Goal: Transaction & Acquisition: Purchase product/service

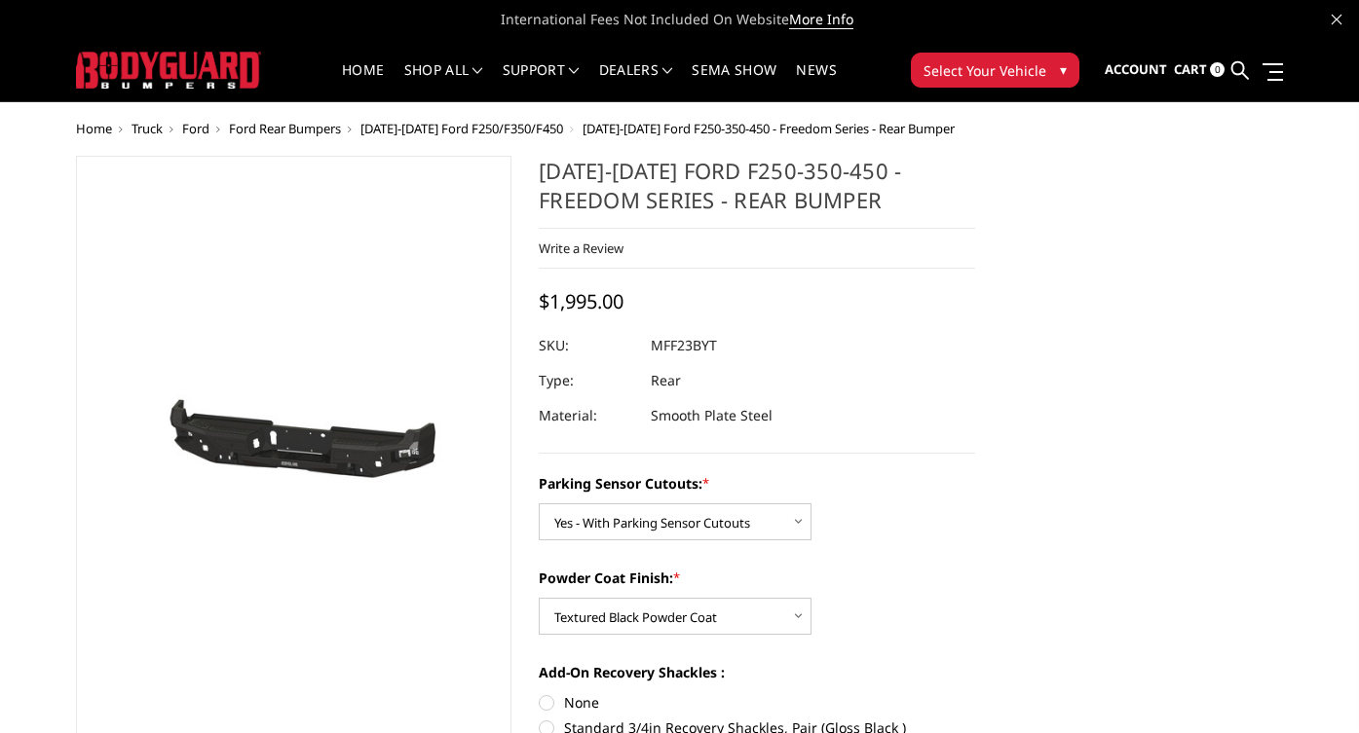
select select "2559"
select select "2561"
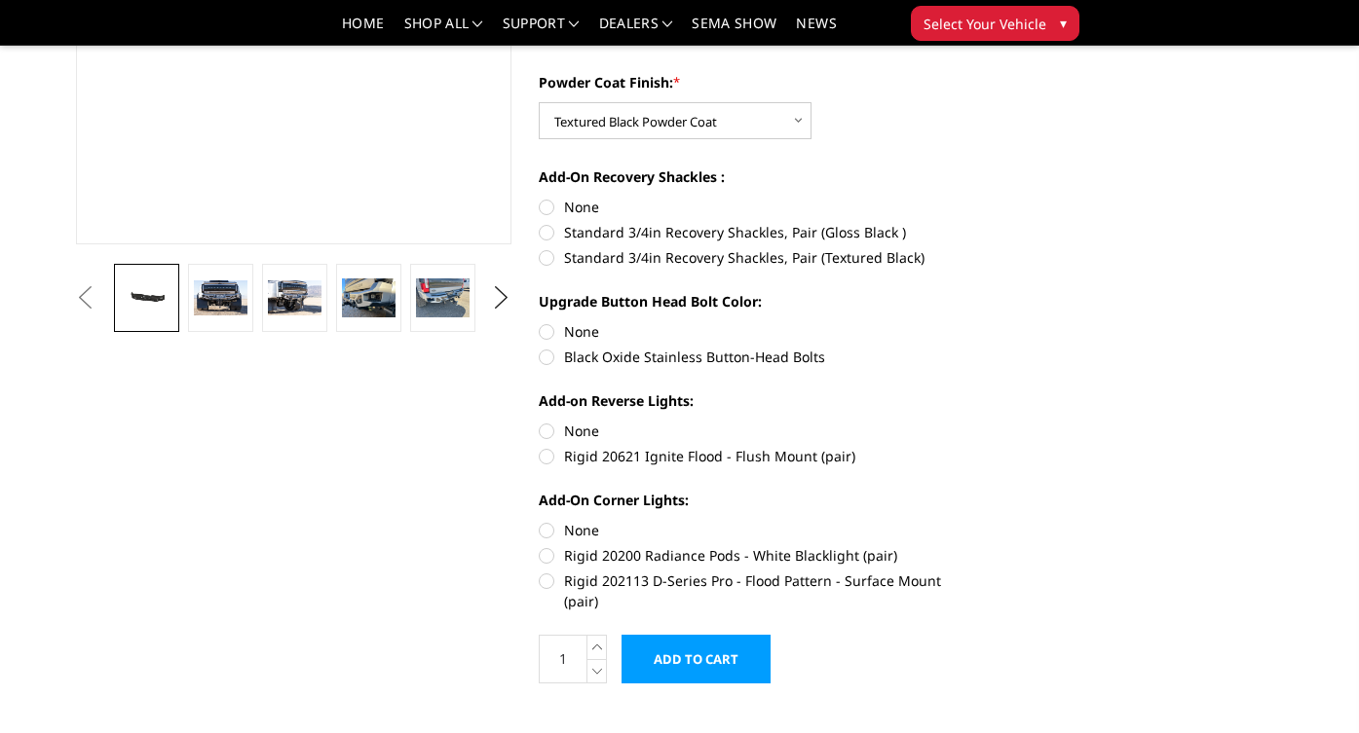
scroll to position [447, 0]
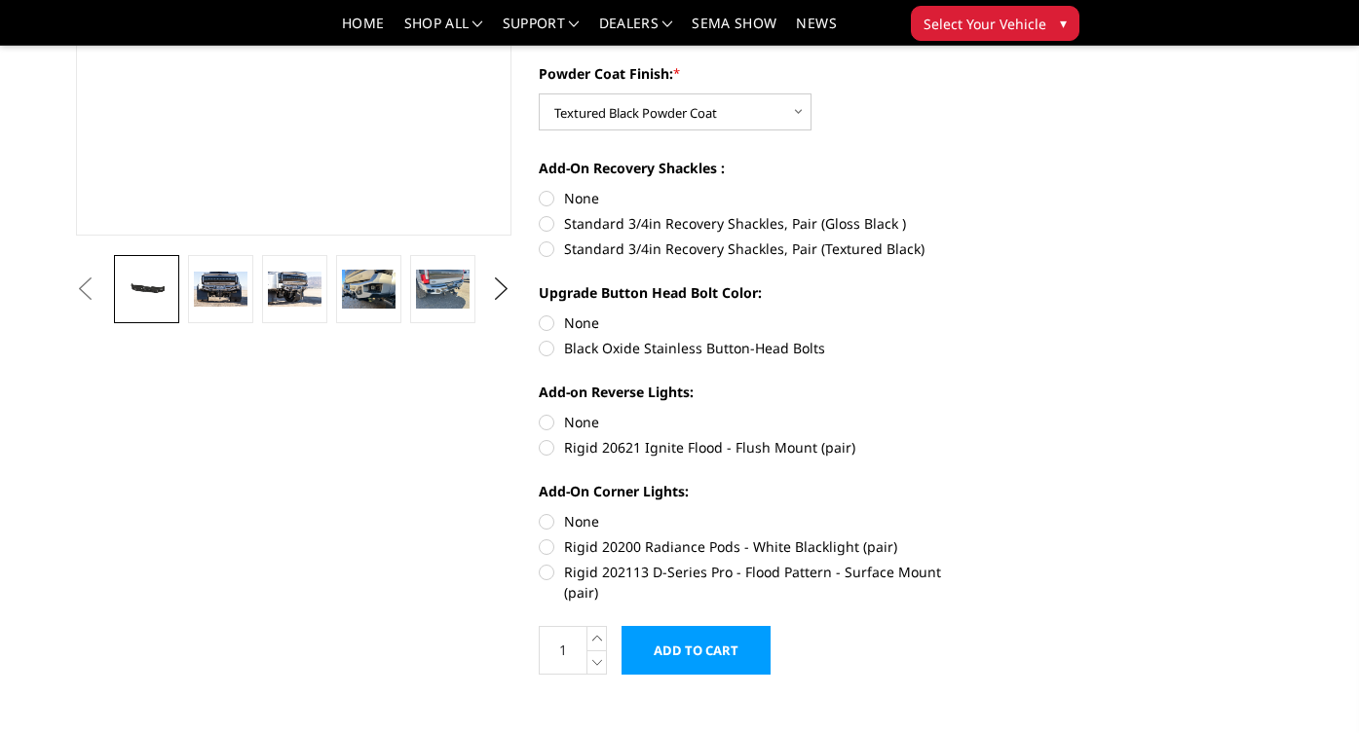
click at [550, 451] on label "Rigid 20621 Ignite Flood - Flush Mount (pair)" at bounding box center [757, 447] width 436 height 20
click at [975, 413] on input "Rigid 20621 Ignite Flood - Flush Mount (pair)" at bounding box center [975, 412] width 1 height 1
radio input "true"
click at [548, 576] on label "Rigid 202113 D-Series Pro - Flood Pattern - Surface Mount (pair)" at bounding box center [757, 582] width 436 height 41
click at [975, 538] on input "Rigid 202113 D-Series Pro - Flood Pattern - Surface Mount (pair)" at bounding box center [975, 537] width 1 height 1
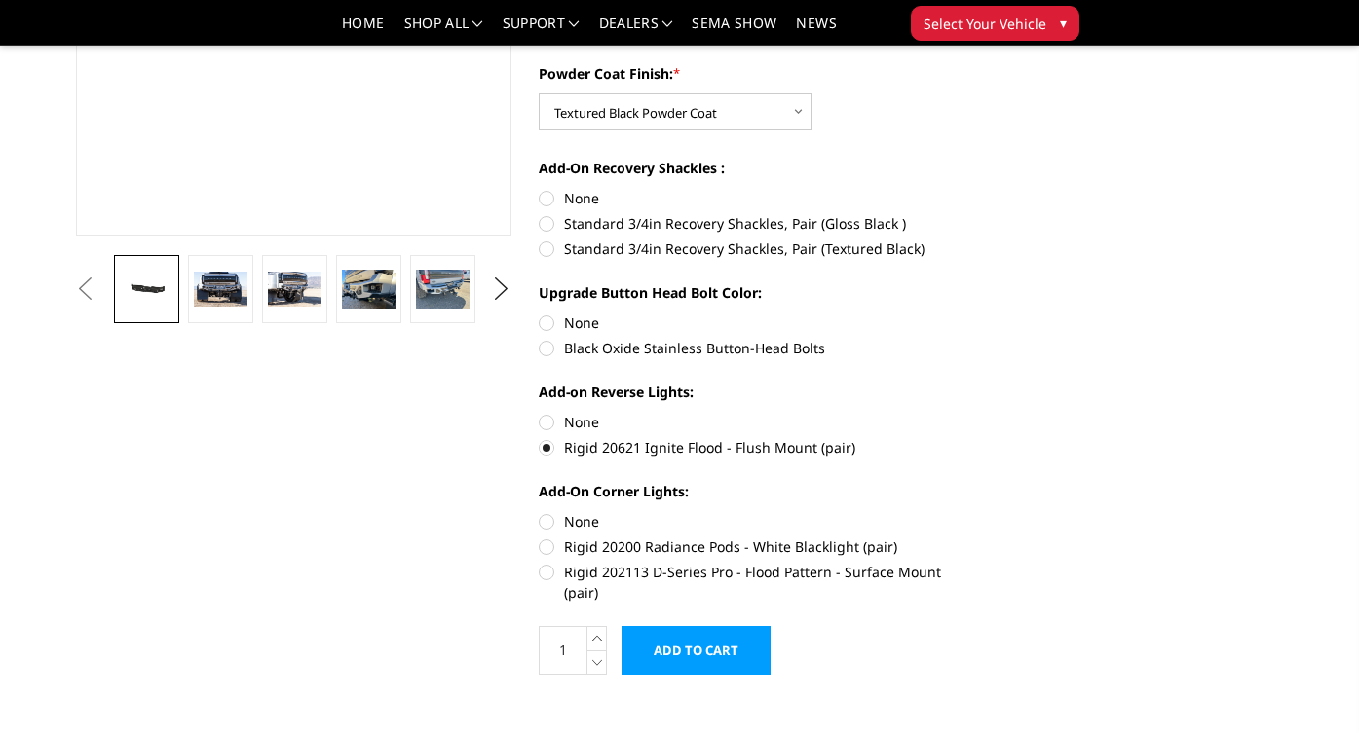
radio input "true"
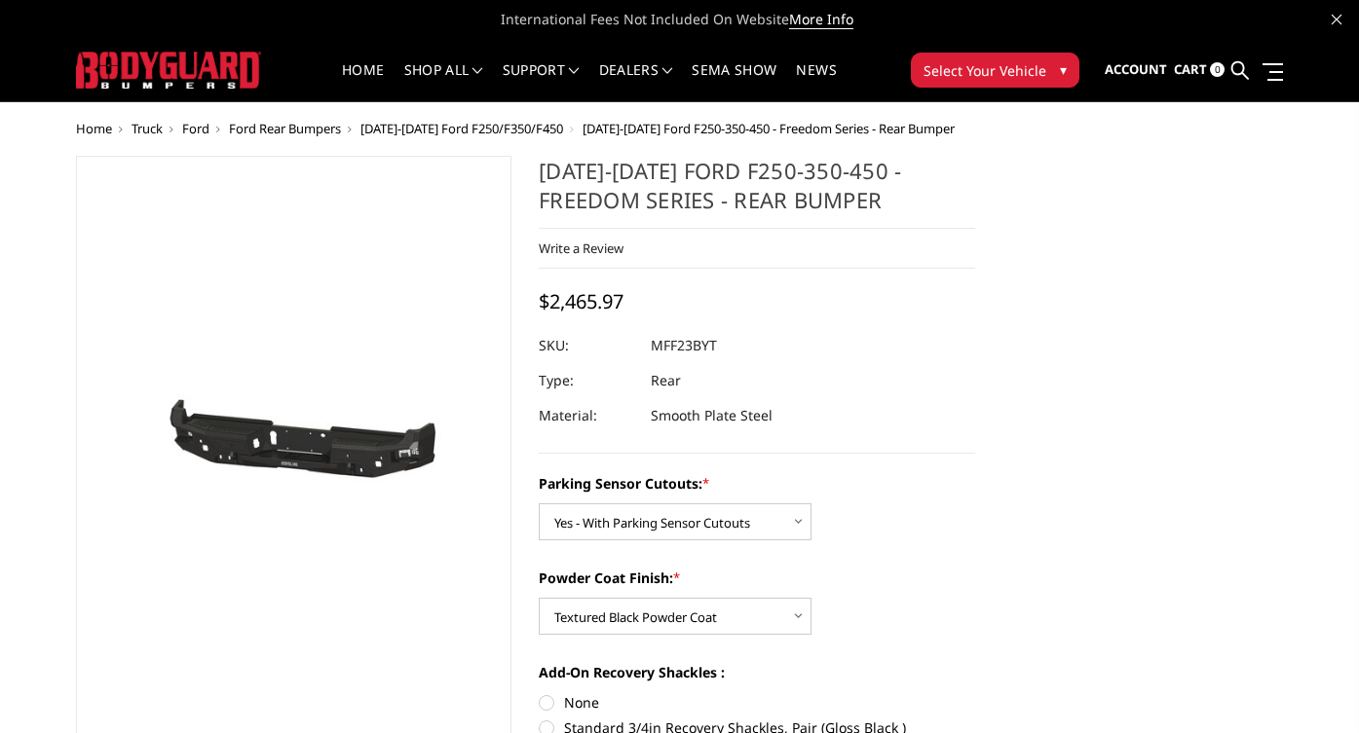
scroll to position [0, 0]
click at [204, 126] on span "Ford" at bounding box center [195, 129] width 27 height 18
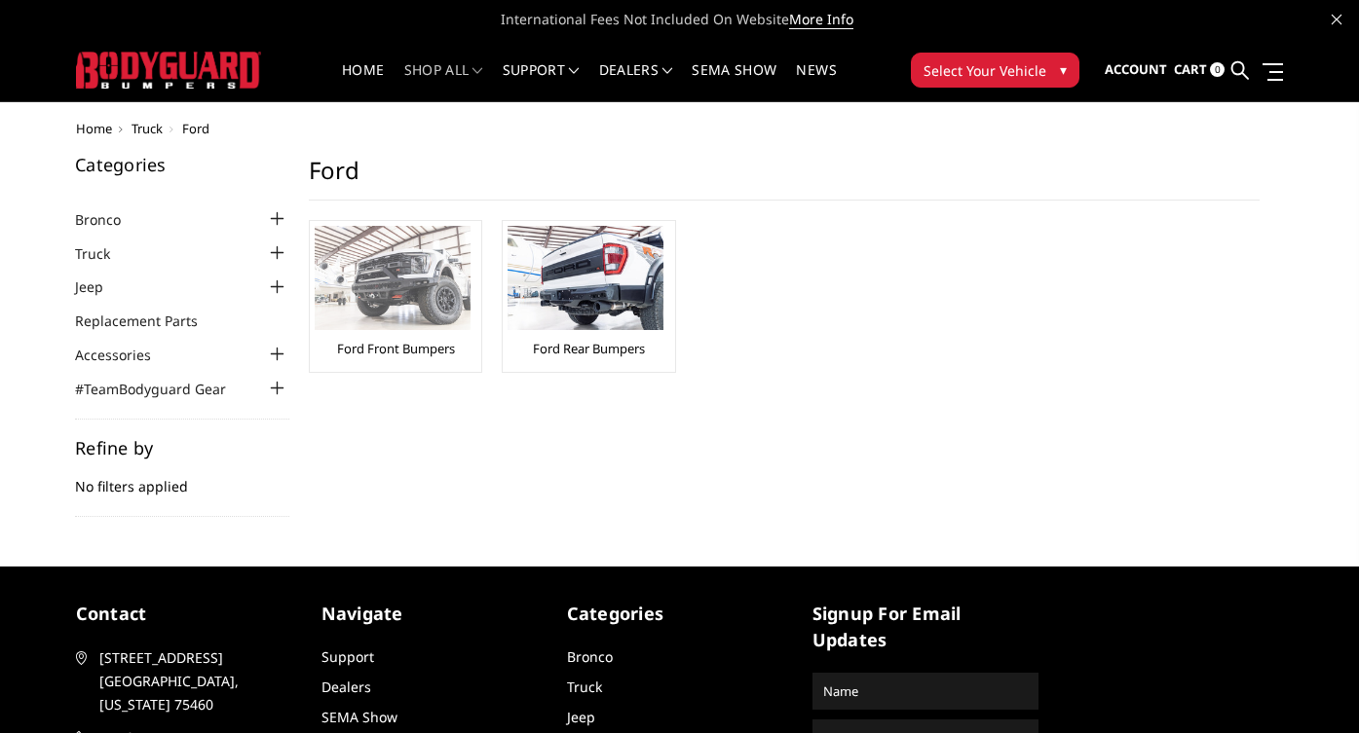
click at [398, 308] on img at bounding box center [393, 278] width 156 height 104
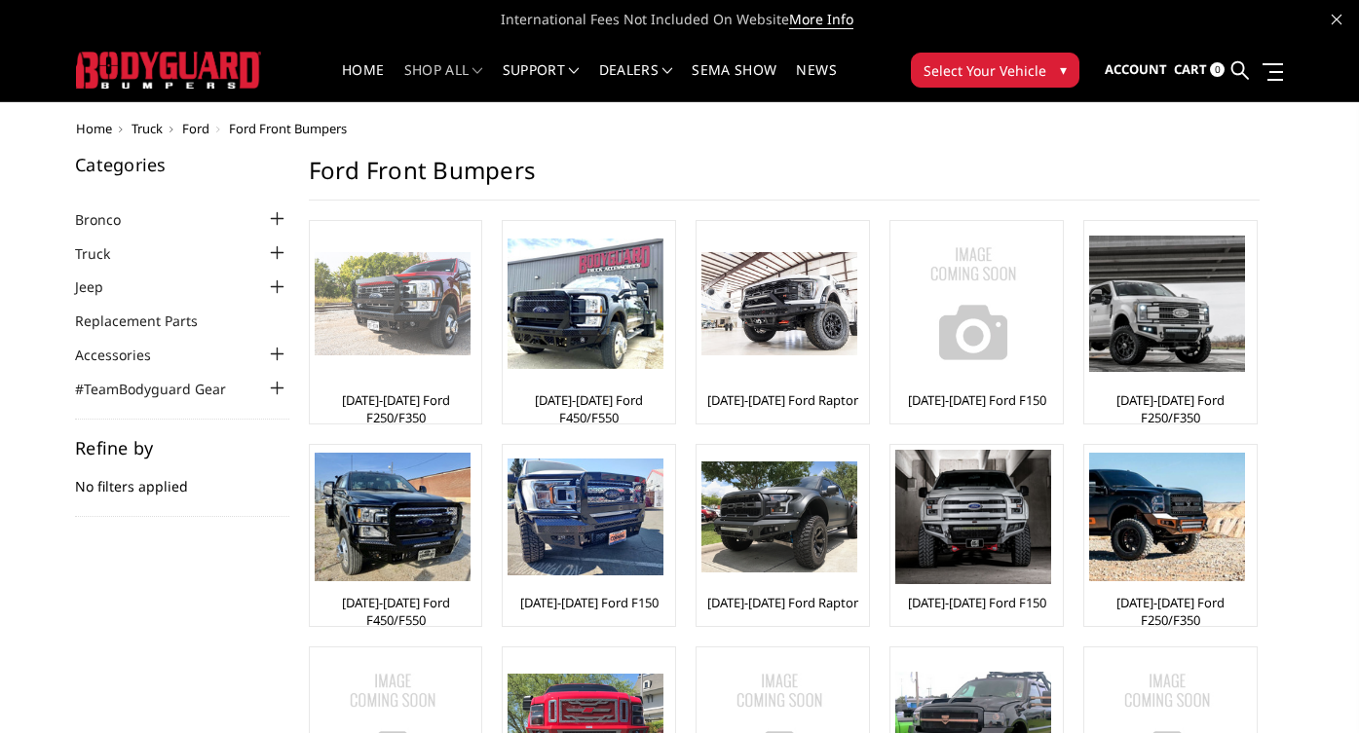
click at [402, 324] on img at bounding box center [393, 304] width 156 height 104
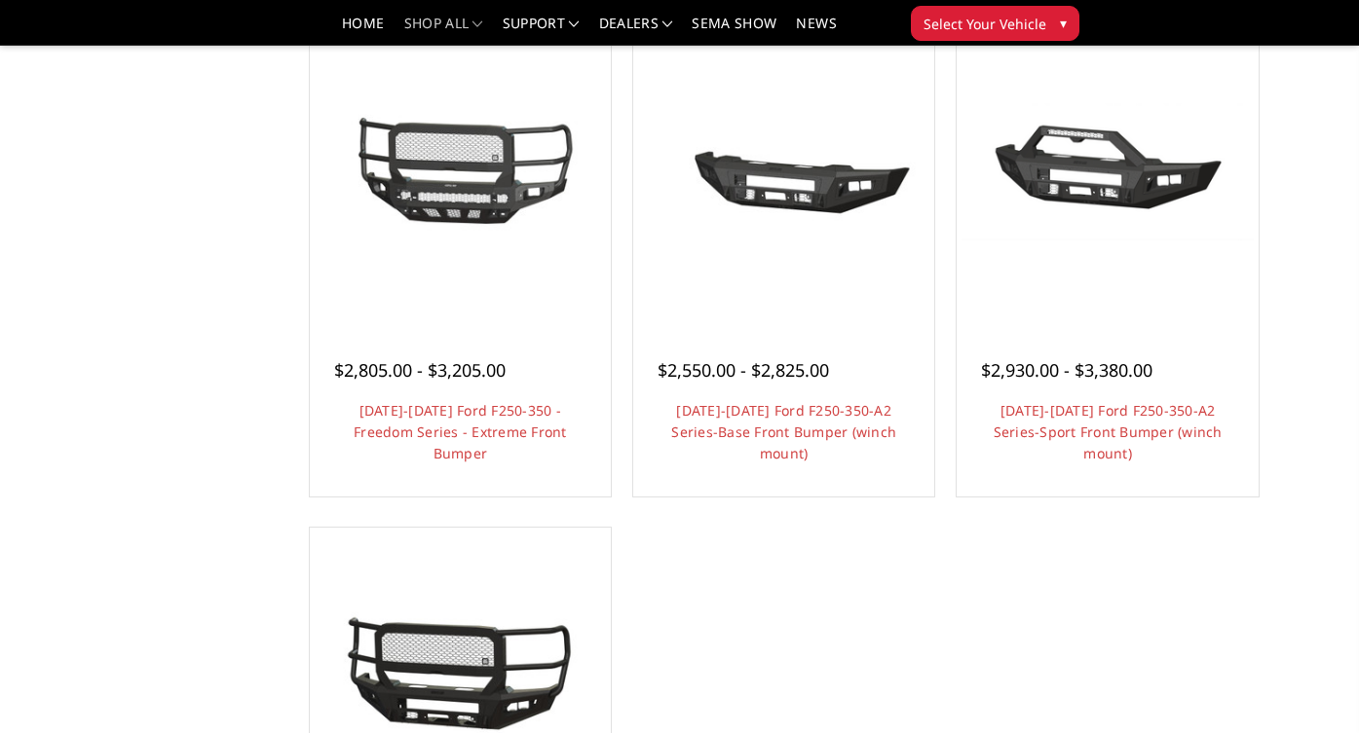
scroll to position [1277, 0]
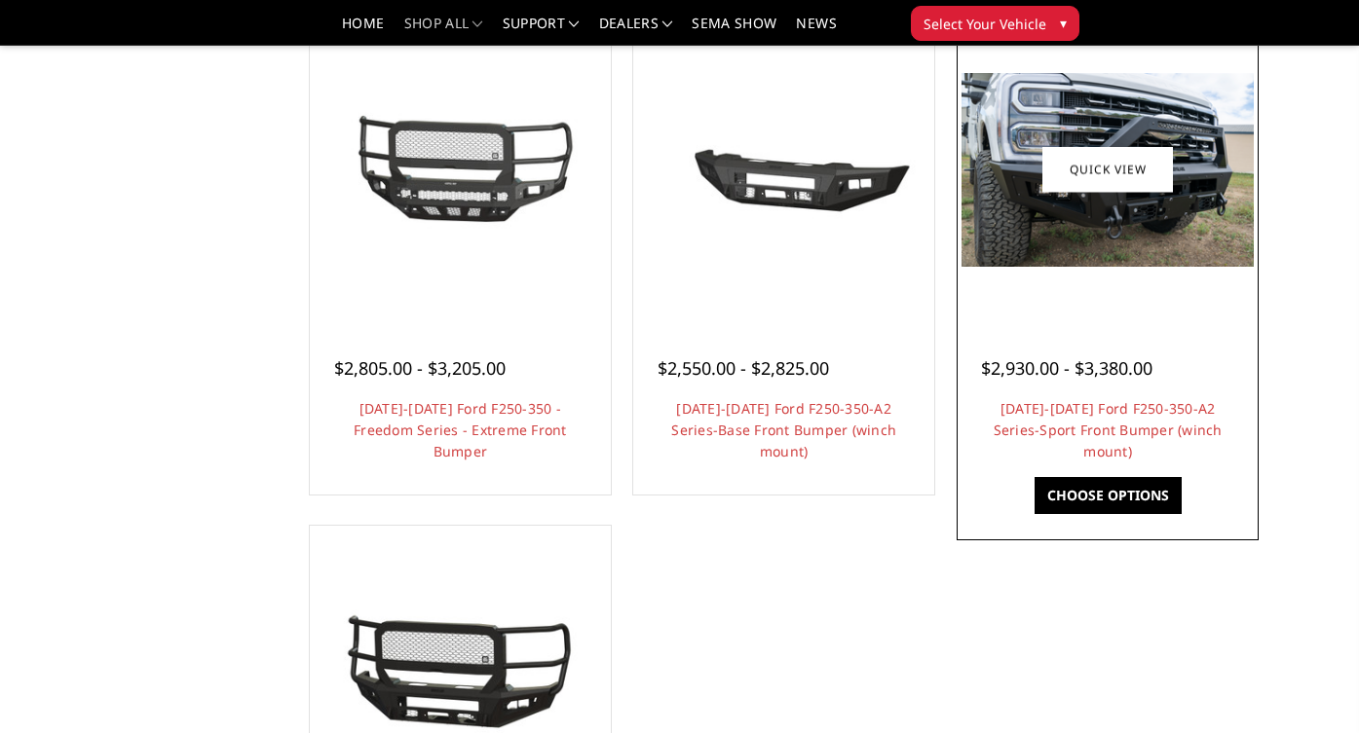
click at [1210, 208] on img at bounding box center [1106, 170] width 291 height 194
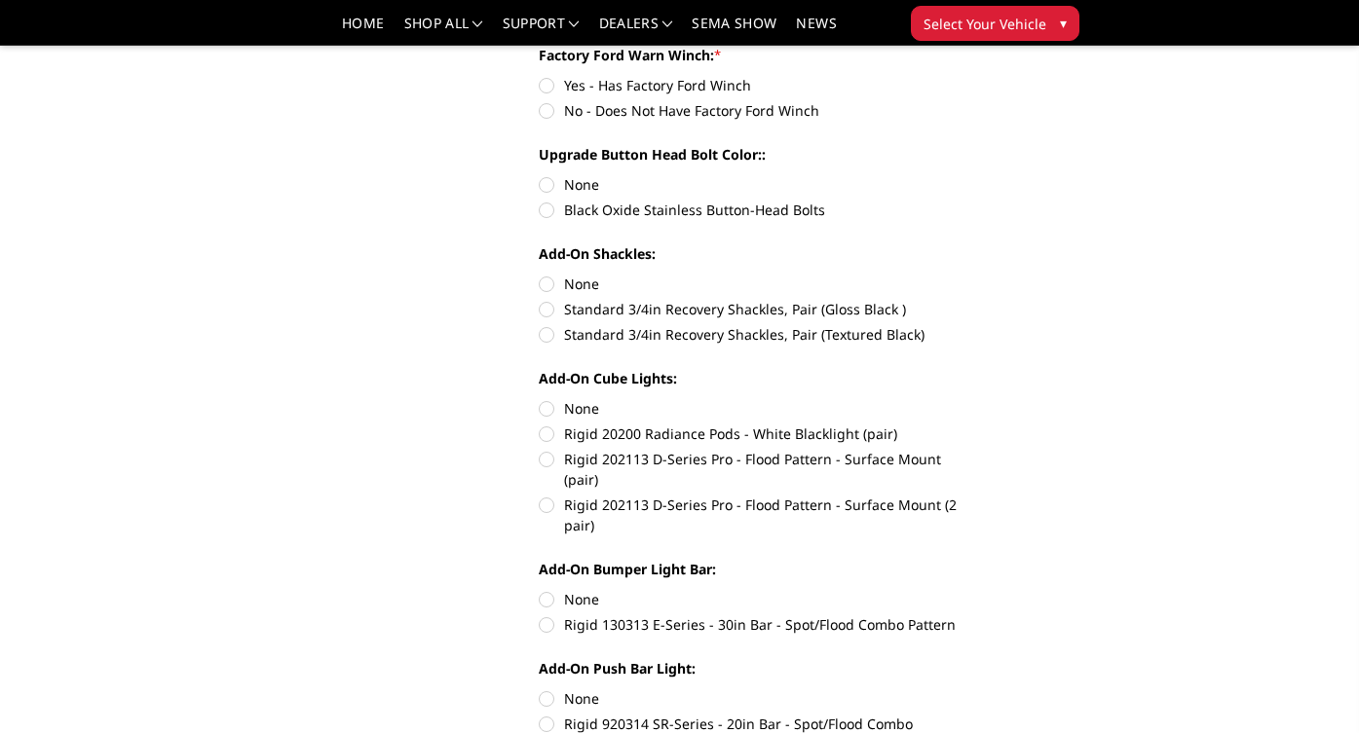
scroll to position [747, 0]
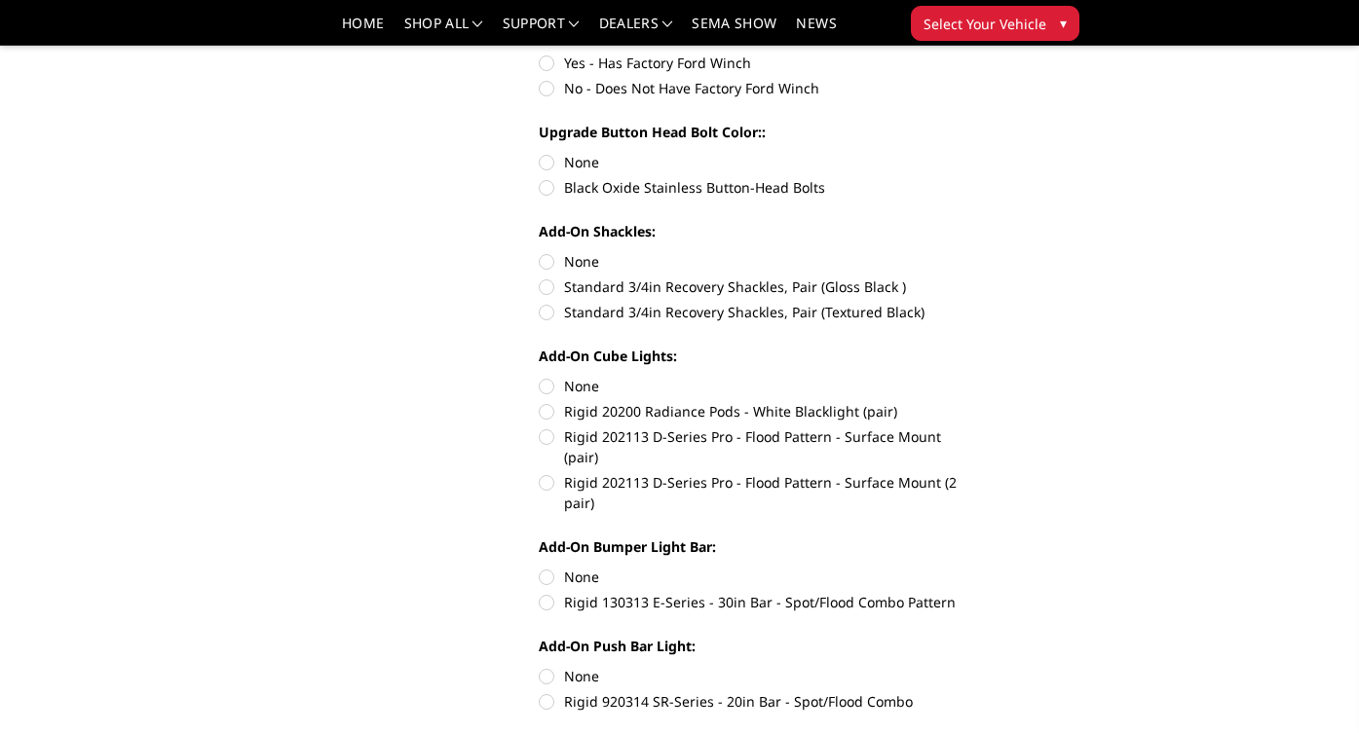
click at [545, 434] on label "Rigid 202113 D-Series Pro - Flood Pattern - Surface Mount (pair)" at bounding box center [757, 447] width 436 height 41
click at [975, 402] on input "Rigid 202113 D-Series Pro - Flood Pattern - Surface Mount (pair)" at bounding box center [975, 401] width 1 height 1
radio input "true"
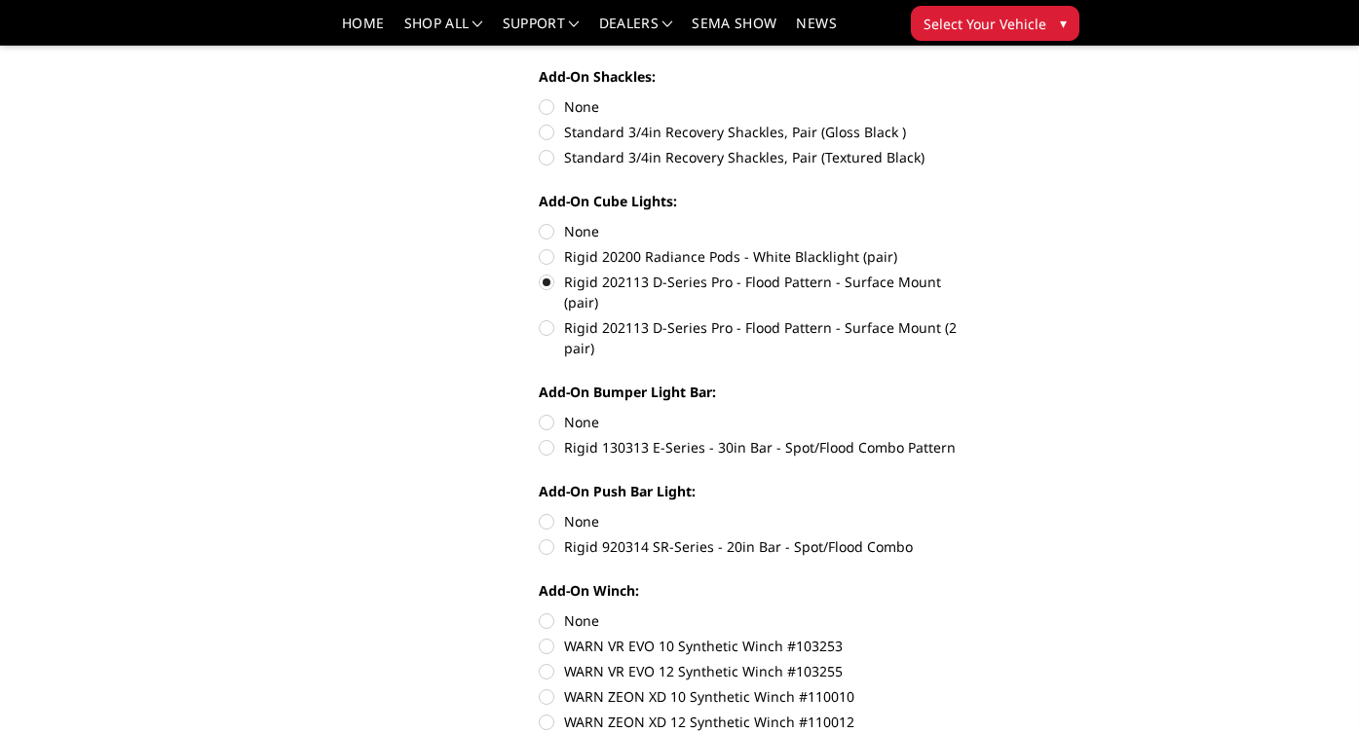
scroll to position [876, 0]
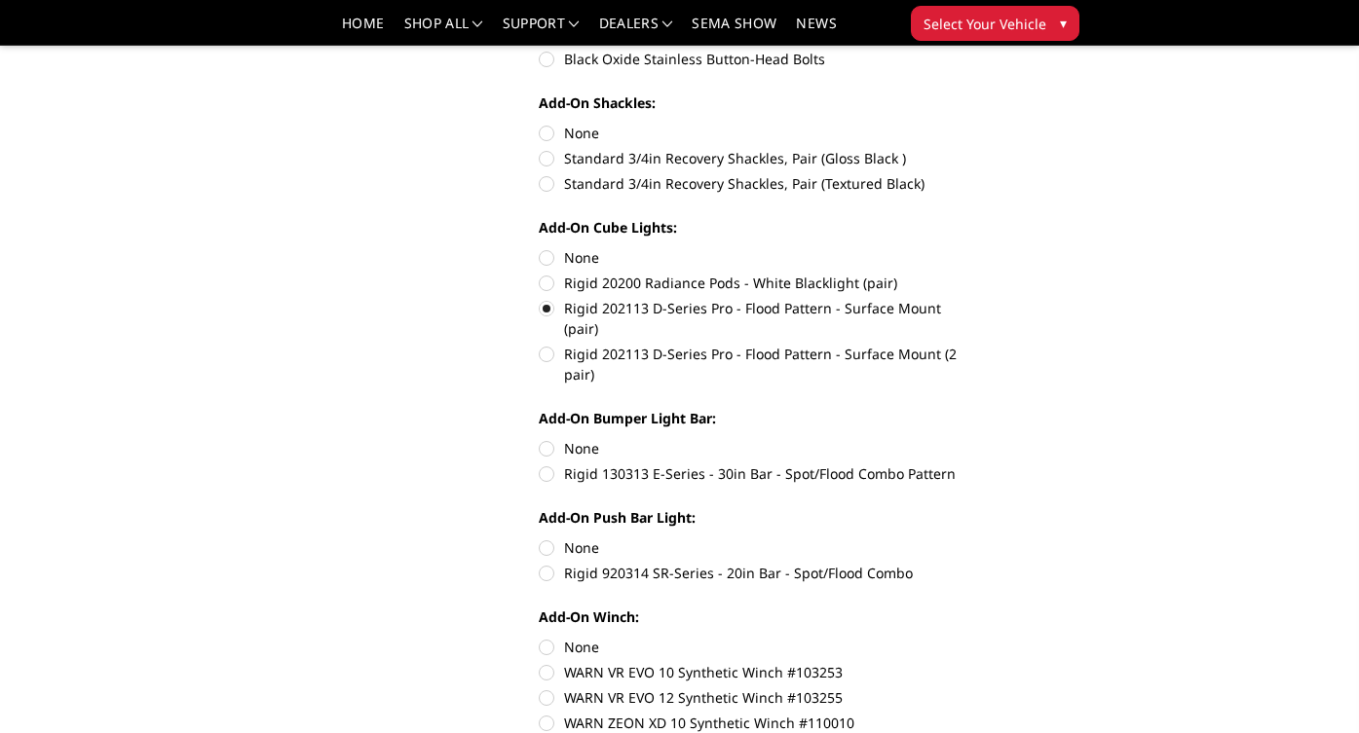
click at [545, 259] on label "None" at bounding box center [757, 257] width 436 height 20
click at [540, 248] on input "None" at bounding box center [539, 247] width 1 height 1
radio input "true"
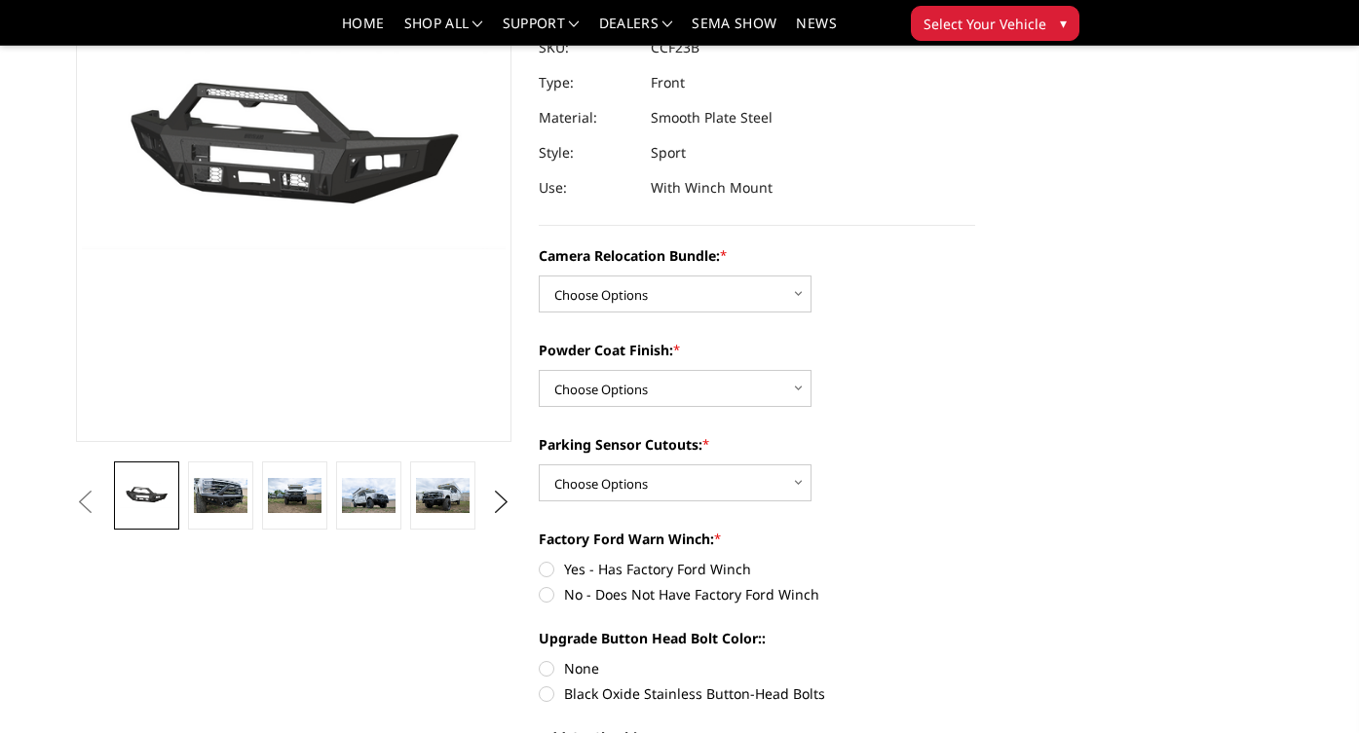
scroll to position [248, 0]
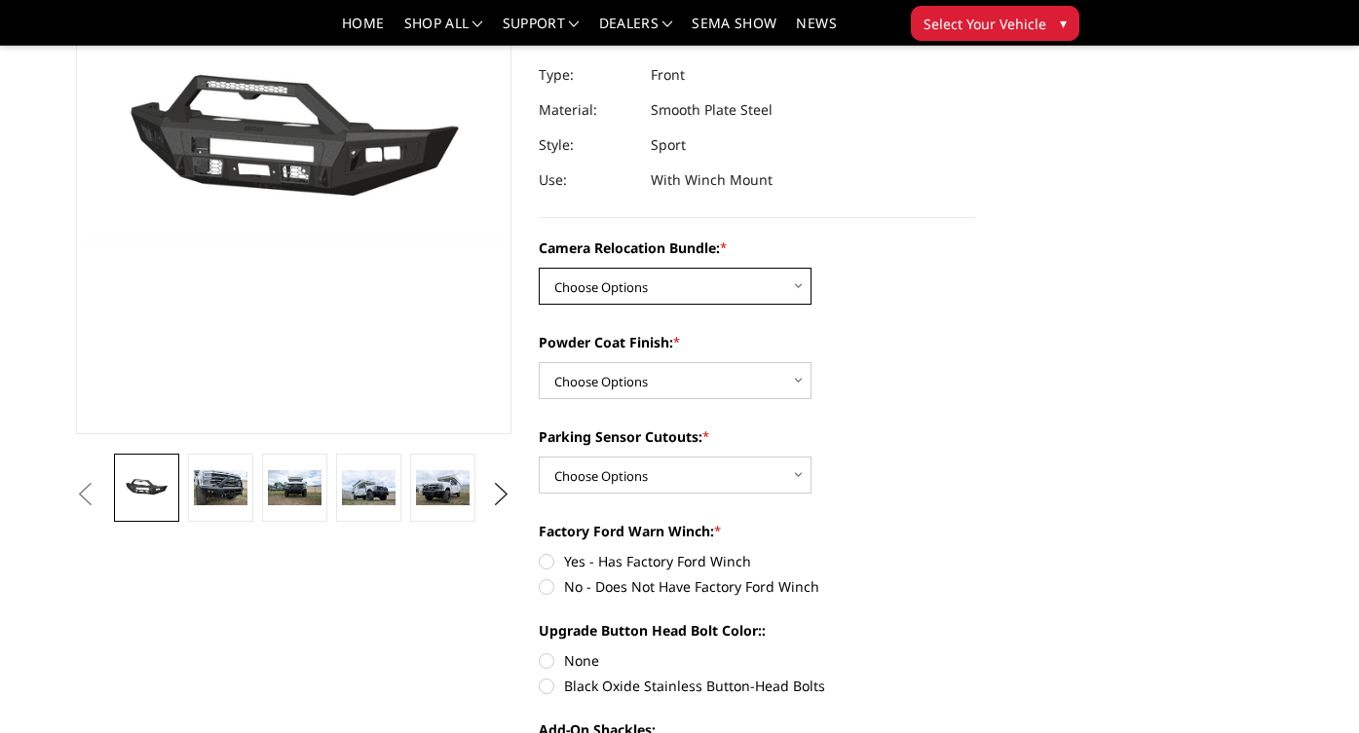
select select "2614"
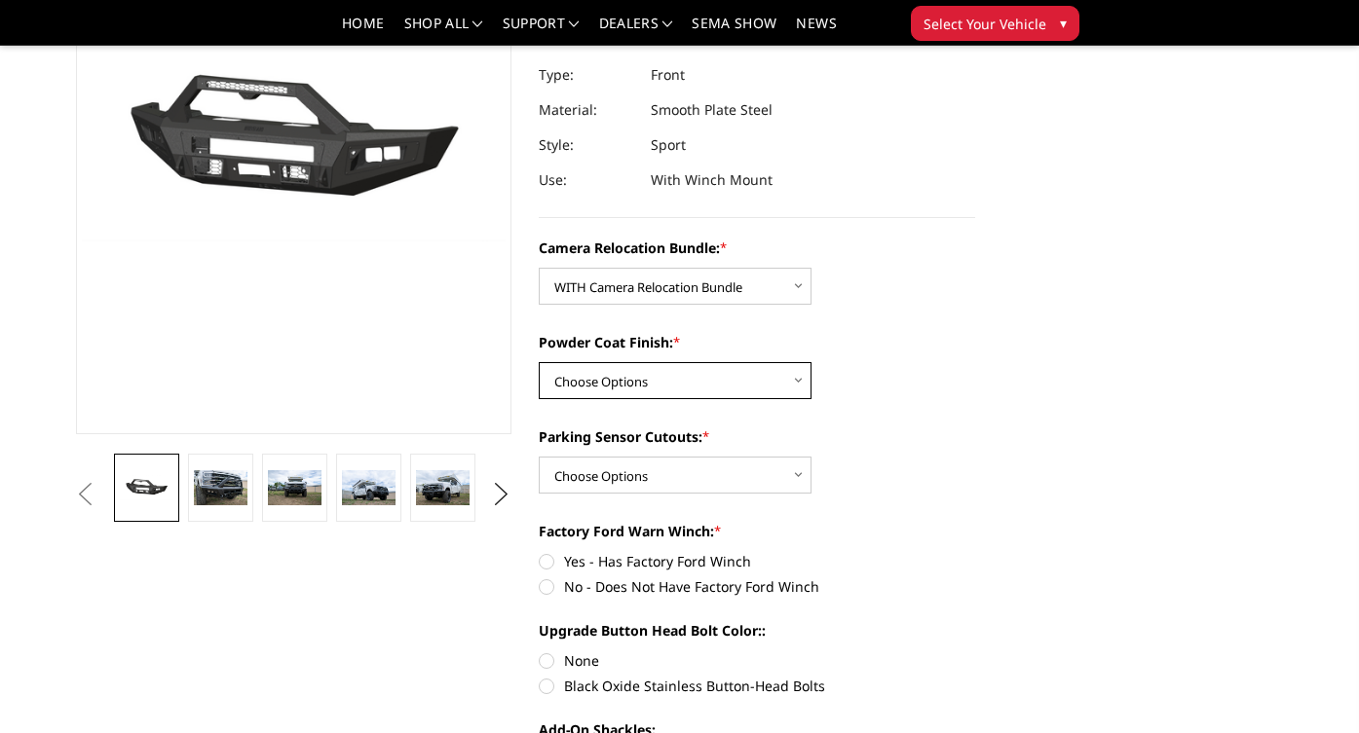
select select "2613"
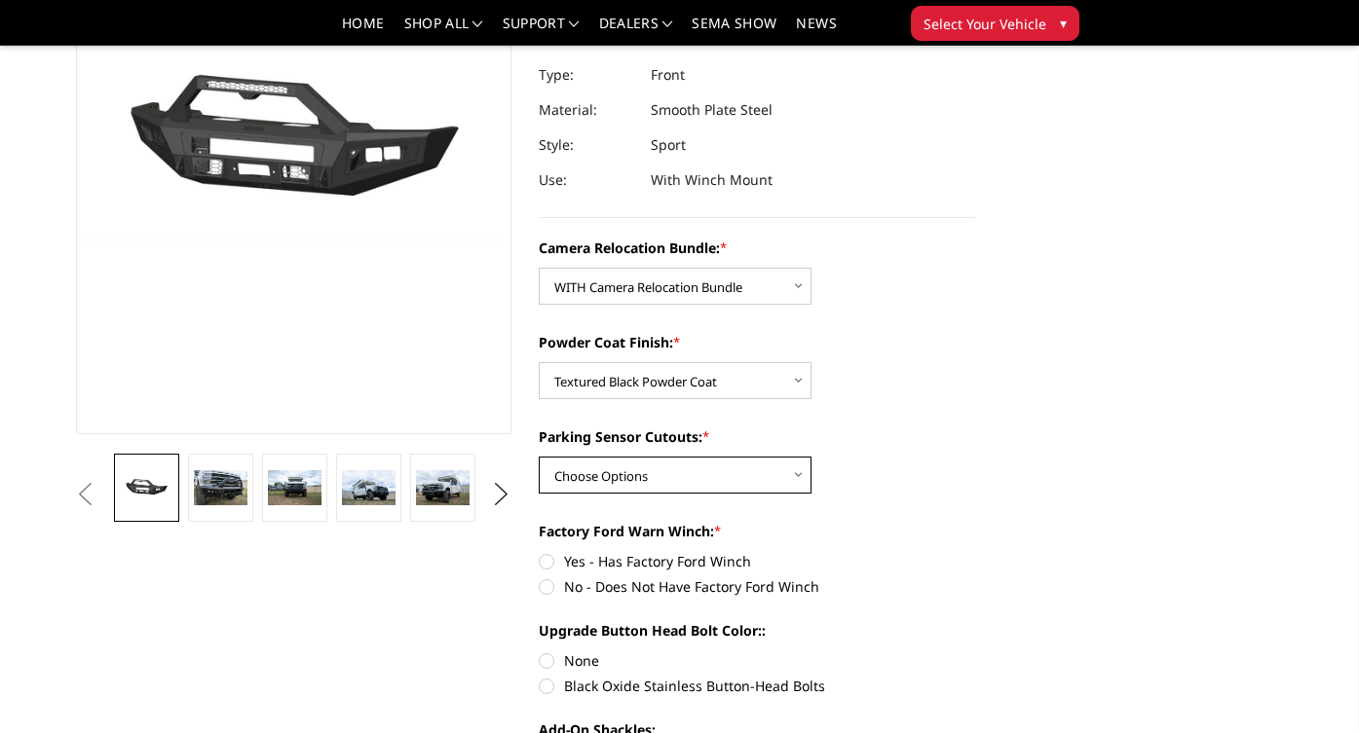
select select "2611"
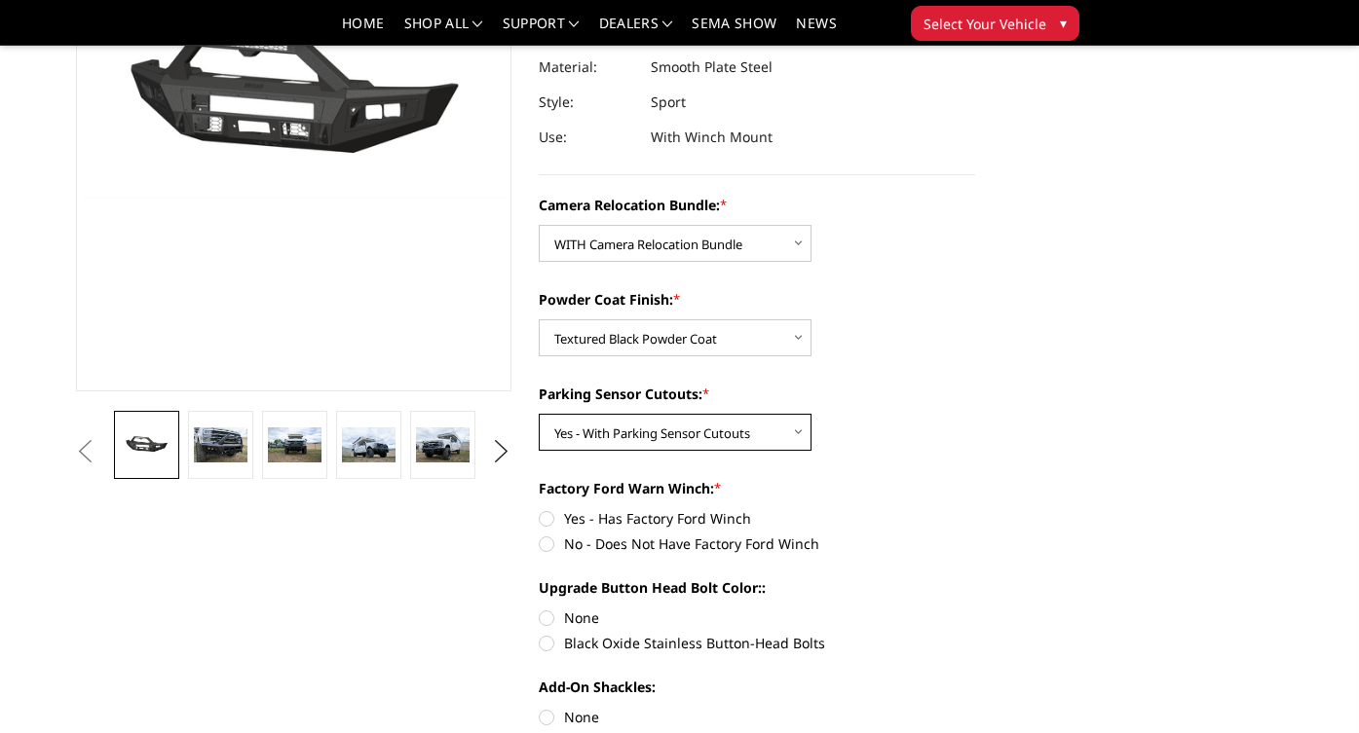
scroll to position [293, 0]
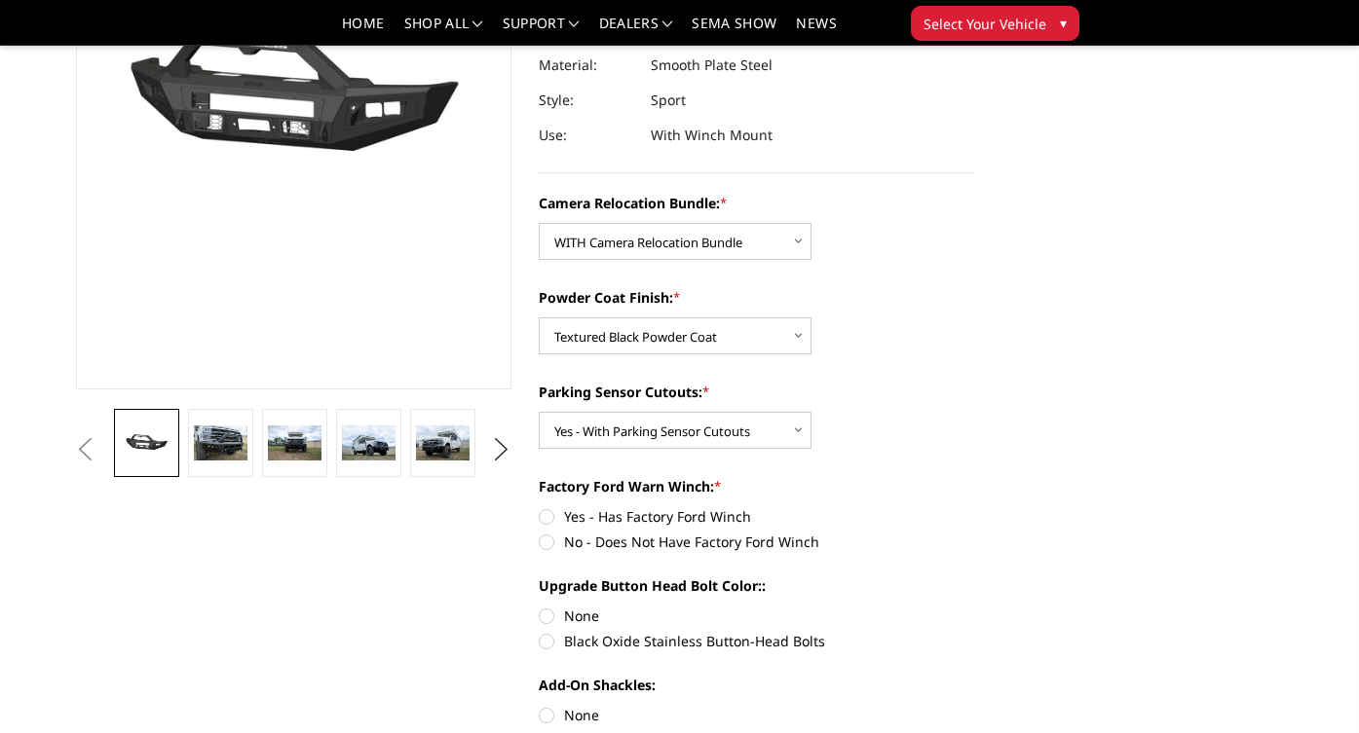
click at [546, 540] on label "No - Does Not Have Factory Ford Winch" at bounding box center [757, 542] width 436 height 20
click at [975, 507] on input "No - Does Not Have Factory Ford Winch" at bounding box center [975, 507] width 1 height 1
radio input "true"
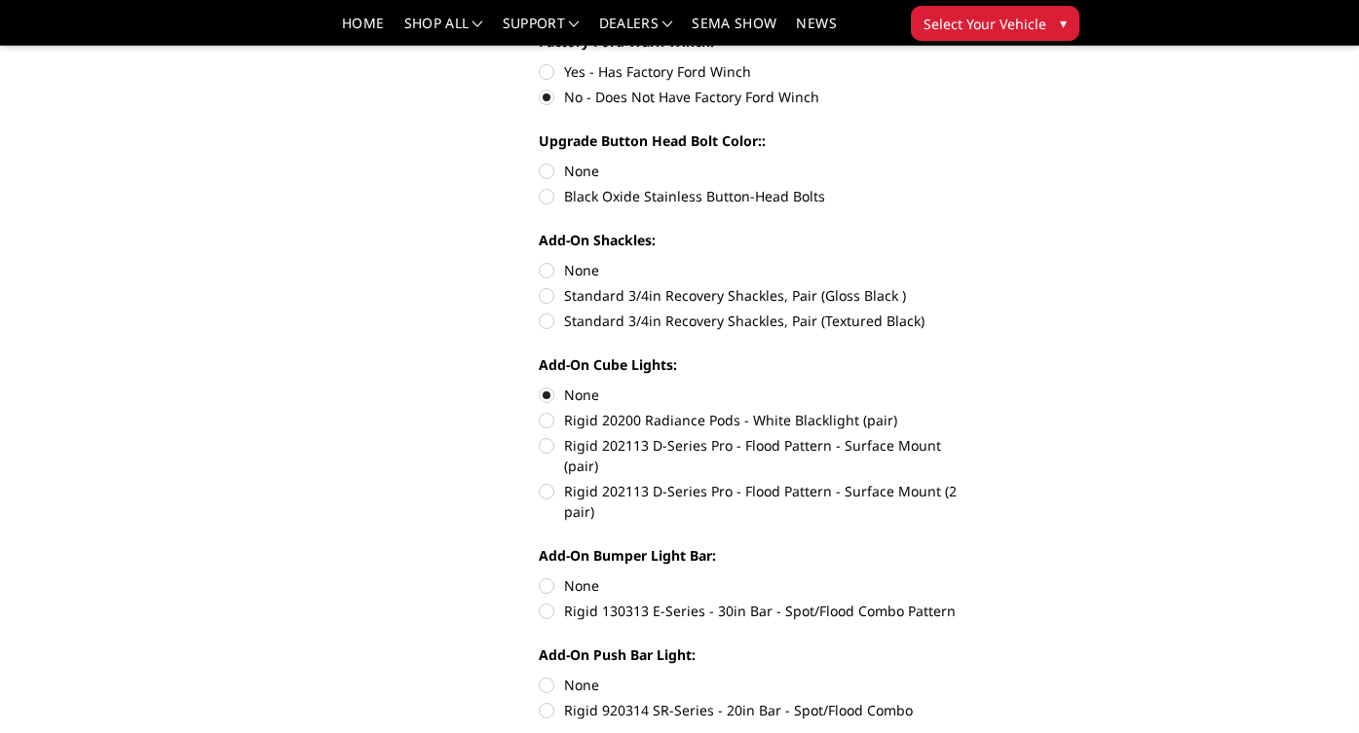
scroll to position [789, 0]
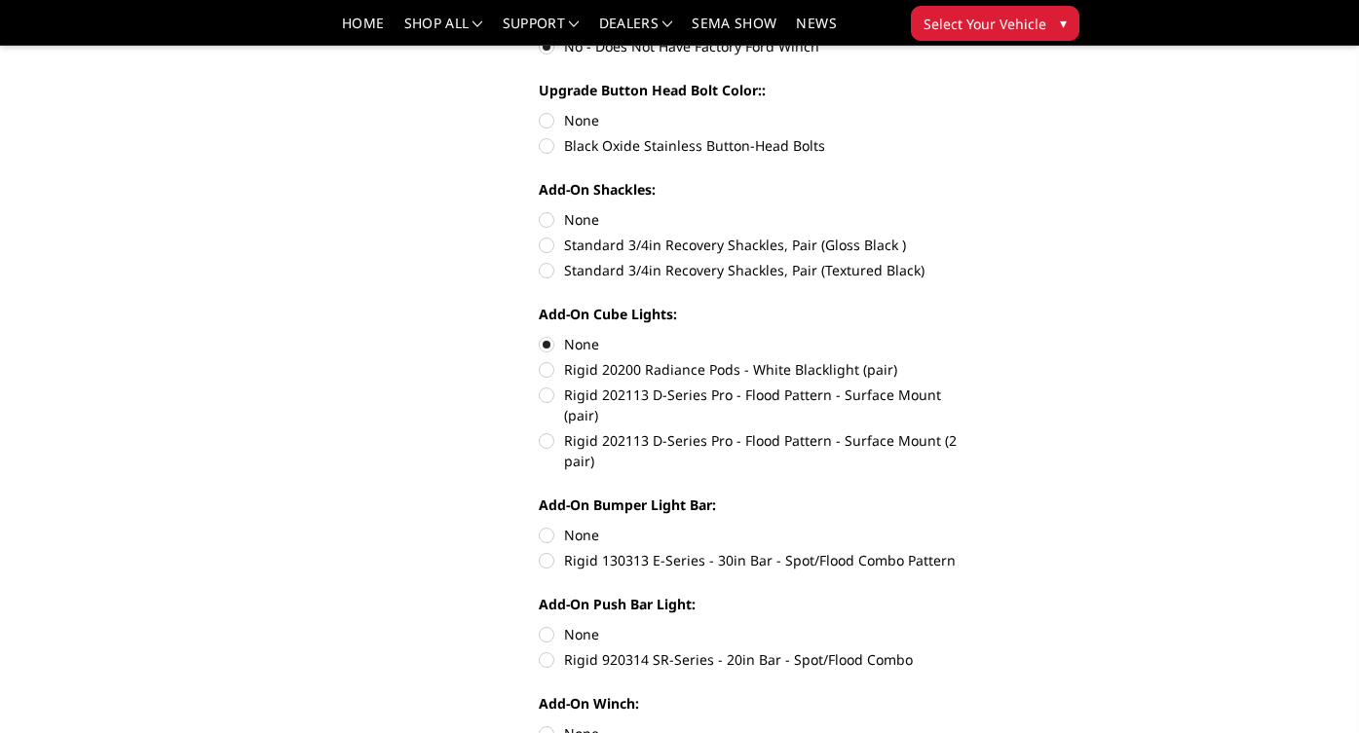
click at [546, 399] on label "Rigid 202113 D-Series Pro - Flood Pattern - Surface Mount (pair)" at bounding box center [757, 405] width 436 height 41
click at [975, 360] on input "Rigid 202113 D-Series Pro - Flood Pattern - Surface Mount (pair)" at bounding box center [975, 359] width 1 height 1
radio input "true"
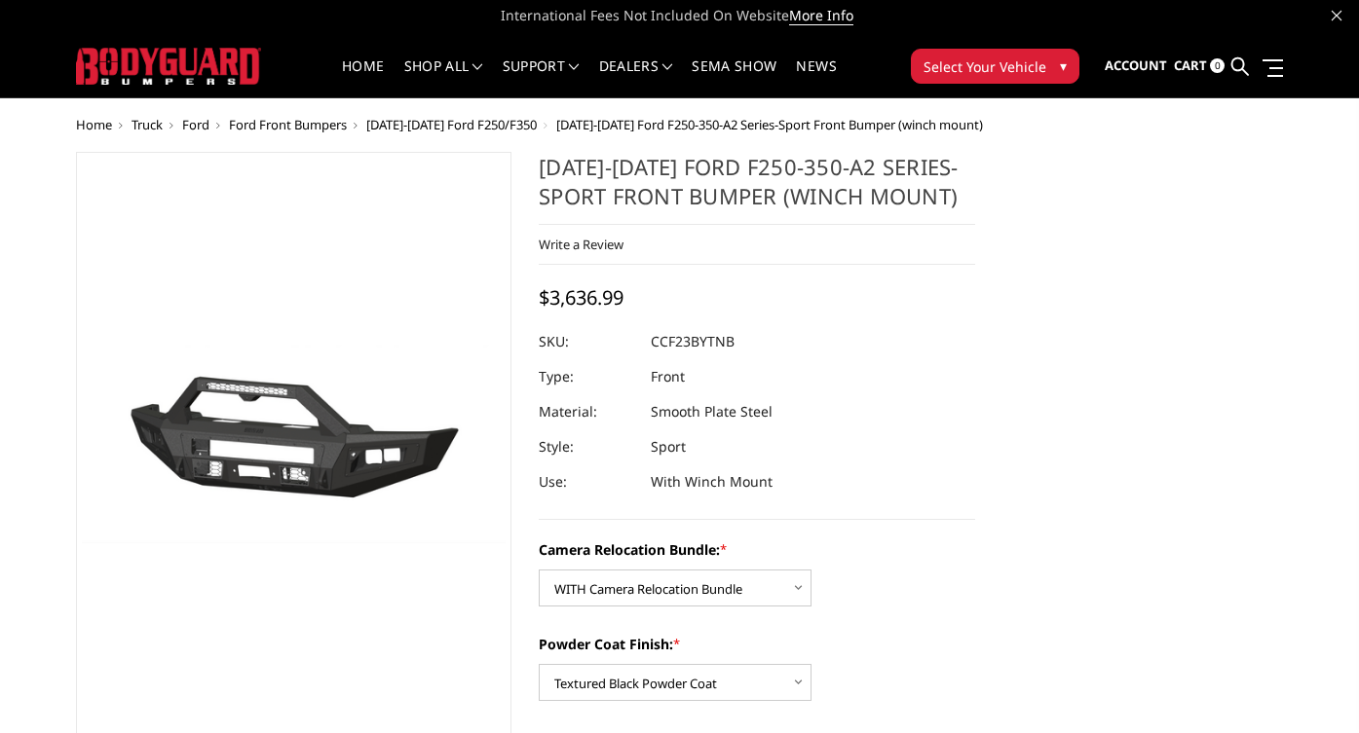
scroll to position [2, 0]
